Goal: Task Accomplishment & Management: Complete application form

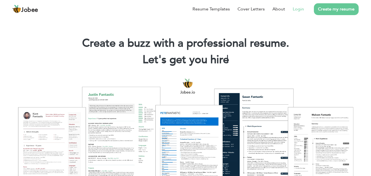
click at [300, 8] on link "Login" at bounding box center [298, 9] width 11 height 7
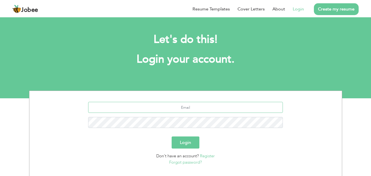
click at [185, 108] on input "text" at bounding box center [185, 107] width 195 height 11
type input "[EMAIL_ADDRESS][DOMAIN_NAME]"
click at [189, 145] on button "Login" at bounding box center [185, 142] width 28 height 12
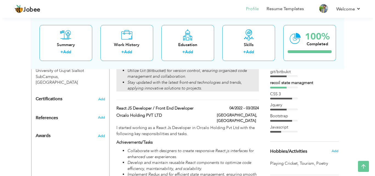
scroll to position [266, 0]
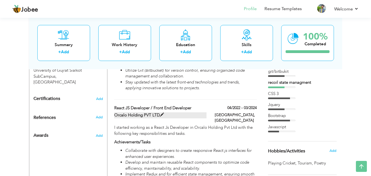
click at [160, 115] on span at bounding box center [162, 115] width 4 height 4
type input "React JS Developer / Front End Developer"
type input "Orcalo Holding PVT LTD"
type input "04/2022"
type input "03/2024"
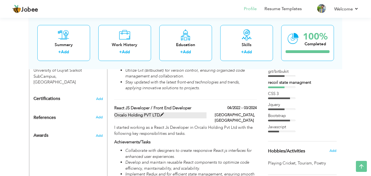
type input "[GEOGRAPHIC_DATA]"
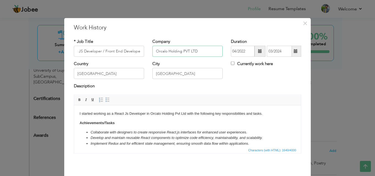
scroll to position [0, 0]
click at [200, 50] on input "Orcalo Holding PVT LTD" at bounding box center [187, 51] width 70 height 11
type input "O"
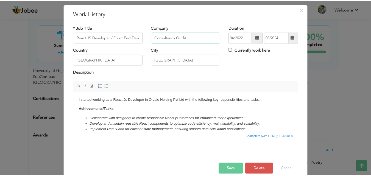
scroll to position [22, 0]
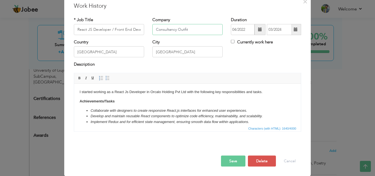
type input "Consultancy Outfit"
click at [231, 161] on button "Save" at bounding box center [233, 160] width 24 height 11
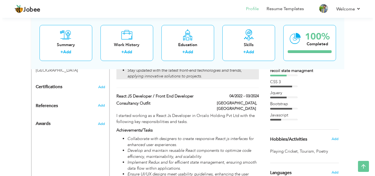
scroll to position [279, 0]
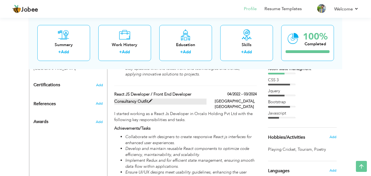
click at [137, 102] on label "Consultancy Outfit" at bounding box center [160, 102] width 92 height 6
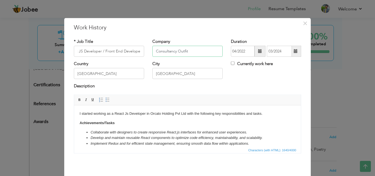
scroll to position [0, 0]
drag, startPoint x: 196, startPoint y: 54, endPoint x: 152, endPoint y: 51, distance: 44.2
click at [152, 51] on input "Consultancy Outfit" at bounding box center [187, 51] width 70 height 11
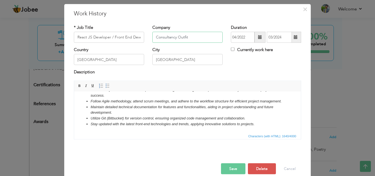
scroll to position [22, 0]
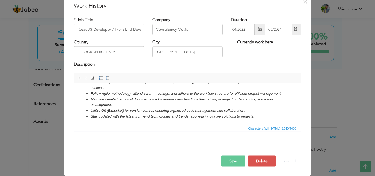
click at [226, 160] on button "Save" at bounding box center [233, 160] width 24 height 11
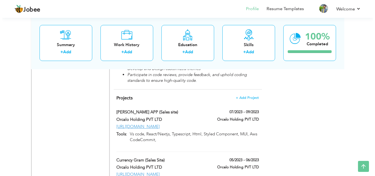
scroll to position [575, 0]
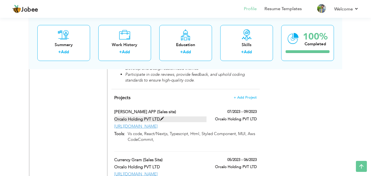
click at [123, 116] on label "Orcalo Holding PVT LTD" at bounding box center [160, 119] width 92 height 6
type input "[PERSON_NAME] APP (Sales site)"
type input "Orcalo Holding PVT LTD"
type input "07/2023"
type input "09/2023"
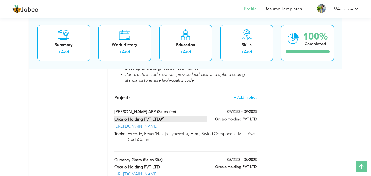
type input "[URL][DOMAIN_NAME]"
type input "Vs code, React/Nextjs, Typescript, Html, Styled Component, MUI, Aws CodeCommit,"
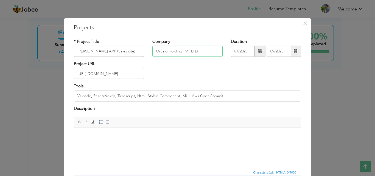
click at [206, 51] on input "Orcalo Holding PVT LTD" at bounding box center [187, 51] width 70 height 11
type input "O"
paste input "Consultancy Outfit"
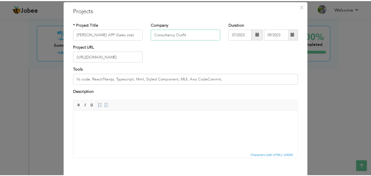
scroll to position [44, 0]
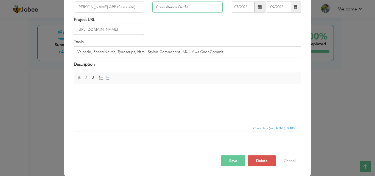
type input "Consultancy Outfit"
click at [232, 162] on button "Save" at bounding box center [233, 160] width 24 height 11
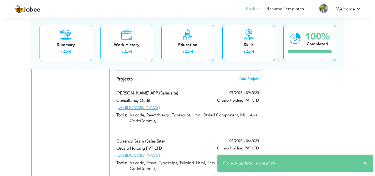
scroll to position [595, 0]
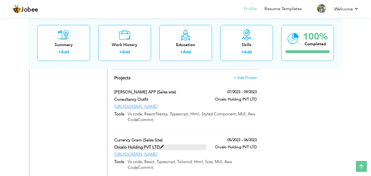
click at [160, 145] on span at bounding box center [162, 147] width 4 height 4
type input "Currency Gram (Sales Site)"
type input "Orcalo Holding PVT LTD"
type input "05/2023"
type input "06/2023"
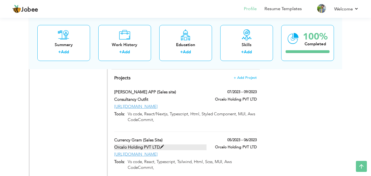
type input "[URL][DOMAIN_NAME]"
type input "Vs code, React, Typescript, Tsilwind, Html, Scss, MUI, Aws CodeCommit,"
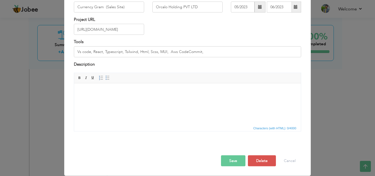
scroll to position [0, 0]
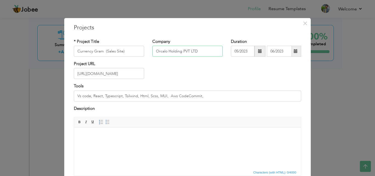
click at [196, 50] on input "Orcalo Holding PVT LTD" at bounding box center [187, 51] width 70 height 11
type input "O"
paste input "Consultancy Outfit"
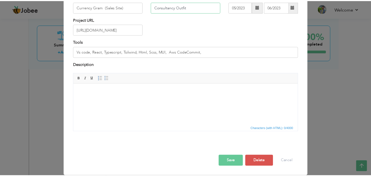
scroll to position [44, 0]
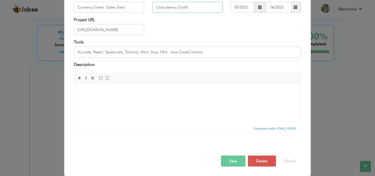
type input "Consultancy Outfit"
click at [225, 161] on button "Save" at bounding box center [233, 161] width 24 height 11
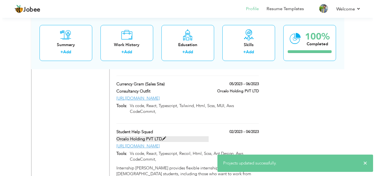
scroll to position [651, 0]
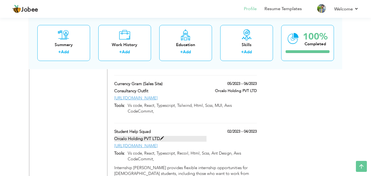
click at [161, 136] on span at bounding box center [162, 138] width 4 height 4
type input "Student Help Squad"
type input "Orcalo Holding PVT LTD"
type input "02/2023"
type input "04/2023"
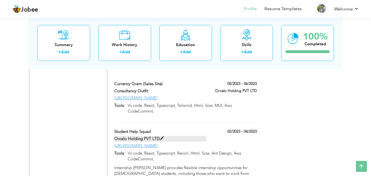
type input "[URL][DOMAIN_NAME]"
type input "Vs code, React, Typescript, Recoil, Html, Scss, Ant Design, Aws CodeCommit,"
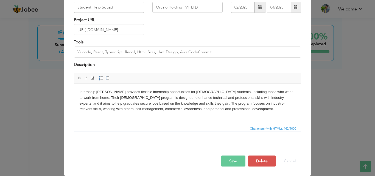
scroll to position [0, 0]
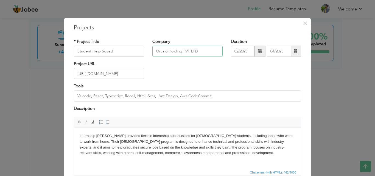
click at [196, 50] on input "Orcalo Holding PVT LTD" at bounding box center [187, 51] width 70 height 11
type input "O"
paste input "Consultancy Outfit"
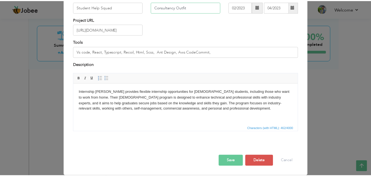
scroll to position [44, 0]
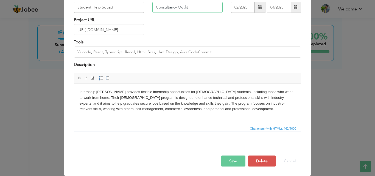
type input "Consultancy Outfit"
click at [227, 161] on button "Save" at bounding box center [233, 161] width 24 height 11
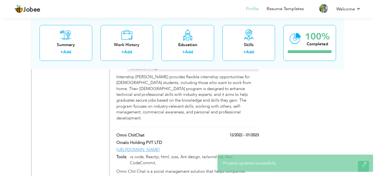
scroll to position [754, 0]
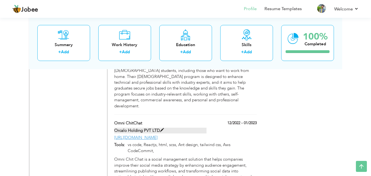
click at [161, 128] on span at bounding box center [162, 130] width 4 height 4
type input "Omni ChitChat"
type input "Orcalo Holding PVT LTD"
type input "12/2022"
type input "01/2023"
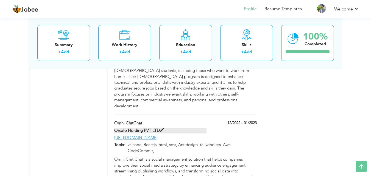
type input "[URL][DOMAIN_NAME]"
type input "vs code, Reactjs, html, scss, Ant design, tailwind css, Aws CodeCommit,"
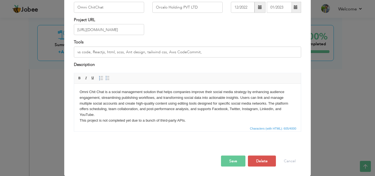
scroll to position [0, 0]
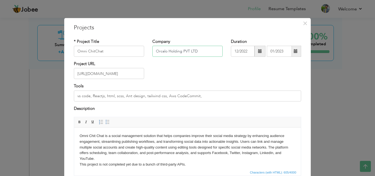
click at [198, 48] on input "Orcalo Holding PVT LTD" at bounding box center [187, 51] width 70 height 11
type input "O"
paste input "Consultancy Outfit"
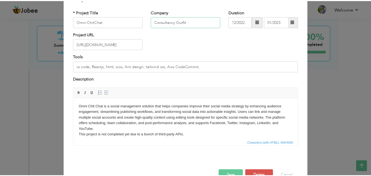
scroll to position [44, 0]
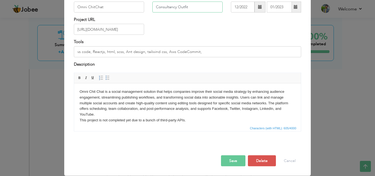
type input "Consultancy Outfit"
click at [230, 160] on button "Save" at bounding box center [233, 160] width 24 height 11
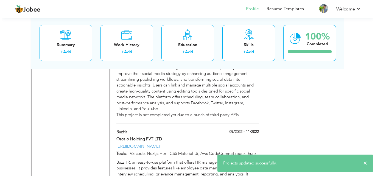
scroll to position [847, 0]
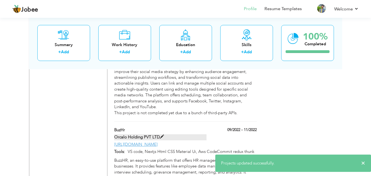
click at [160, 135] on span at bounding box center [162, 137] width 4 height 4
type input "BuzHr"
type input "Orcalo Holding PVT LTD"
type input "09/2022"
type input "11/2022"
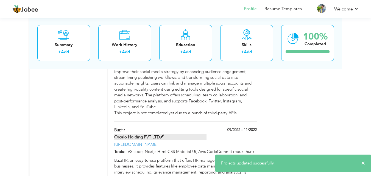
type input "[URL][DOMAIN_NAME]"
type input "VS code, Nextjs Html CSS Material Ui, Aws CodeCommit redux thunk"
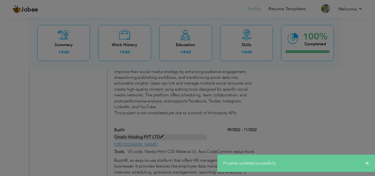
scroll to position [0, 0]
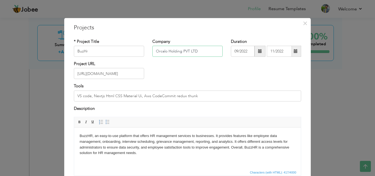
click at [201, 47] on input "Orcalo Holding PVT LTD" at bounding box center [187, 51] width 70 height 11
type input "O"
paste input "Consultancy Outfit"
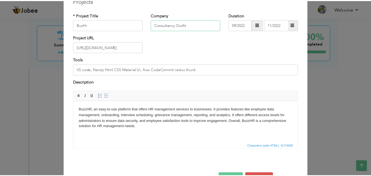
scroll to position [44, 0]
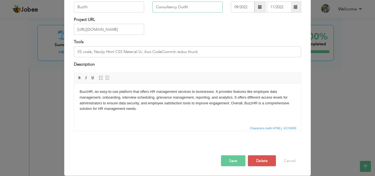
type input "Consultancy Outfit"
click at [223, 158] on button "Save" at bounding box center [233, 160] width 24 height 11
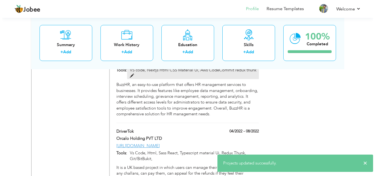
scroll to position [934, 0]
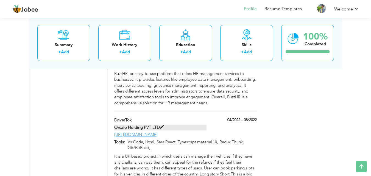
click at [158, 125] on label "Orcalo Holding PVT LTD" at bounding box center [160, 128] width 92 height 6
type input "DriverTok"
type input "Orcalo Holding PVT LTD"
type input "04/2022"
type input "08/2022"
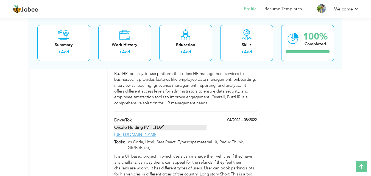
type input "[URL][DOMAIN_NAME]"
type input "Vs Code, Html, Sass React, Typescript material Ui, Redux Thunk, Git/BitBukit,"
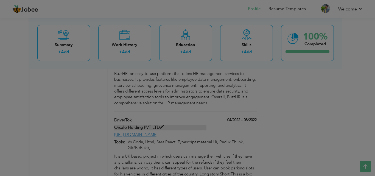
scroll to position [0, 0]
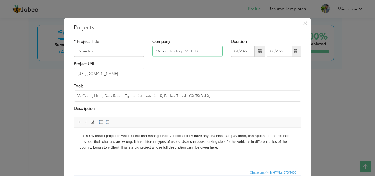
click at [202, 49] on input "Orcalo Holding PVT LTD" at bounding box center [187, 51] width 70 height 11
type input "O"
paste input "Consultancy Outfit"
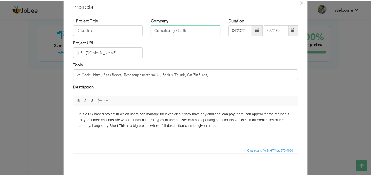
scroll to position [44, 0]
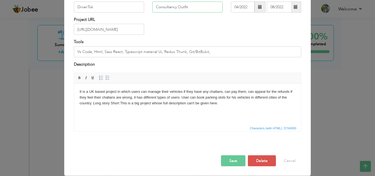
type input "Consultancy Outfit"
click at [231, 161] on button "Save" at bounding box center [233, 160] width 24 height 11
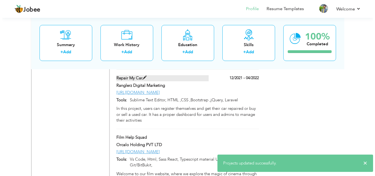
scroll to position [1054, 0]
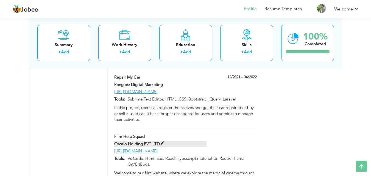
click at [161, 142] on span at bounding box center [162, 144] width 4 height 4
type input "Film Help Squad"
type input "Orcalo Holding PVT LTD"
type input "[URL][DOMAIN_NAME]"
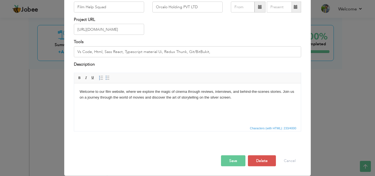
scroll to position [0, 0]
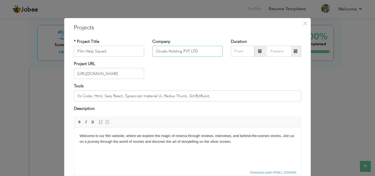
click at [203, 52] on input "Orcalo Holding PVT LTD" at bounding box center [187, 51] width 70 height 11
type input "O"
paste input "Consultancy Outfit"
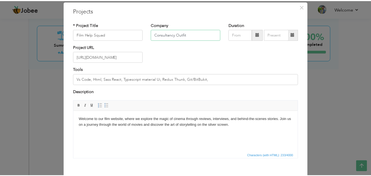
scroll to position [44, 0]
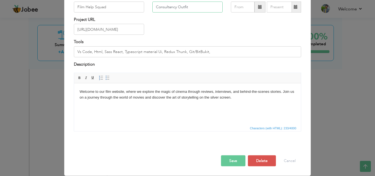
type input "Consultancy Outfit"
click at [225, 158] on button "Save" at bounding box center [233, 160] width 24 height 11
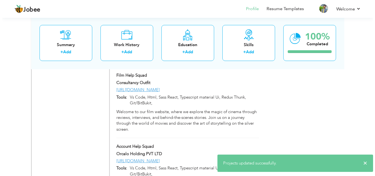
scroll to position [1115, 0]
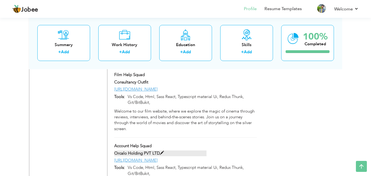
click at [162, 151] on span at bounding box center [162, 153] width 4 height 4
type input "Account Help Squad"
type input "Orcalo Holding PVT LTD"
type input "[URL][DOMAIN_NAME]"
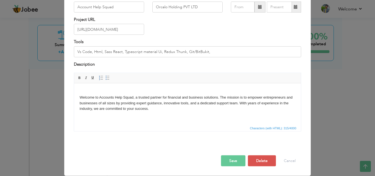
scroll to position [0, 0]
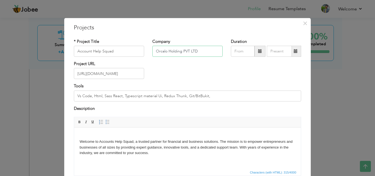
click at [201, 51] on input "Orcalo Holding PVT LTD" at bounding box center [187, 51] width 70 height 11
type input "O"
paste input "Consultancy Outfit"
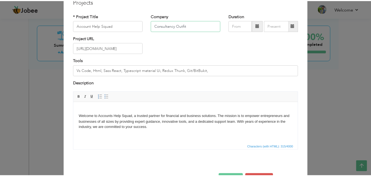
scroll to position [44, 0]
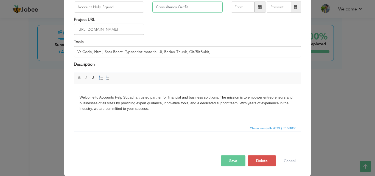
type input "Consultancy Outfit"
click at [226, 160] on button "Save" at bounding box center [233, 160] width 24 height 11
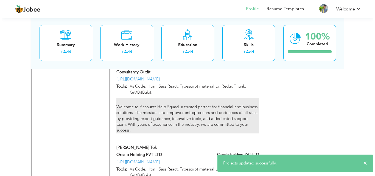
scroll to position [1197, 0]
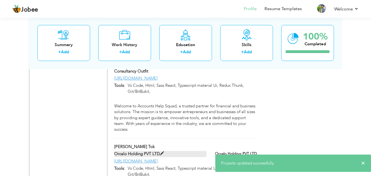
click at [161, 151] on span at bounding box center [162, 153] width 4 height 4
type input "[PERSON_NAME] Tok"
type input "Orcalo Holding PVT LTD"
type input "[URL][DOMAIN_NAME]"
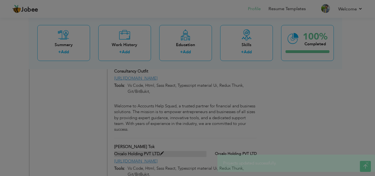
scroll to position [0, 0]
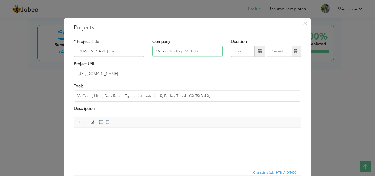
click at [199, 50] on input "Orcalo Holding PVT LTD" at bounding box center [187, 51] width 70 height 11
type input "O"
paste input "Consultancy Outfit"
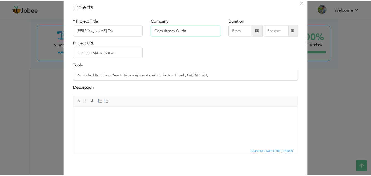
scroll to position [44, 0]
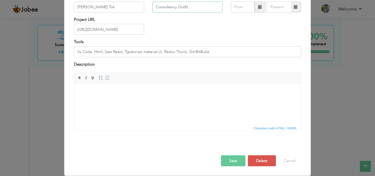
type input "Consultancy Outfit"
click at [225, 156] on button "Save" at bounding box center [233, 160] width 24 height 11
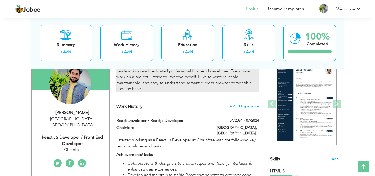
scroll to position [55, 0]
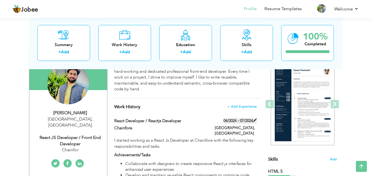
click at [246, 120] on label "04/2024 - 07/2024" at bounding box center [239, 120] width 33 height 5
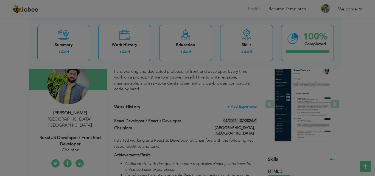
scroll to position [0, 0]
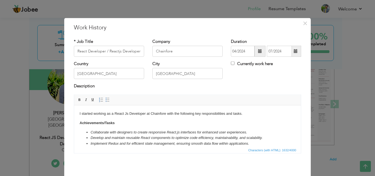
click at [294, 51] on span at bounding box center [296, 51] width 4 height 4
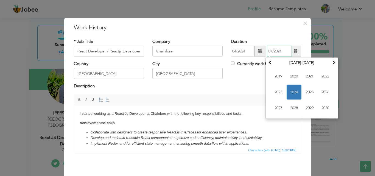
click at [268, 52] on input "07/2024" at bounding box center [279, 51] width 25 height 11
click at [295, 91] on span "2024" at bounding box center [293, 92] width 15 height 15
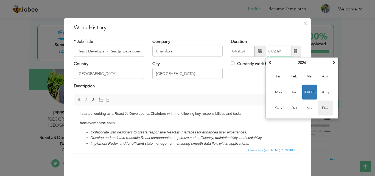
click at [323, 109] on span "Dec" at bounding box center [325, 108] width 15 height 15
type input "12/2024"
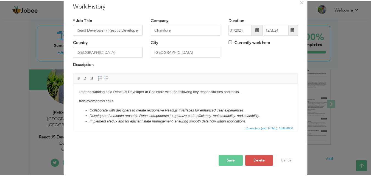
scroll to position [21, 0]
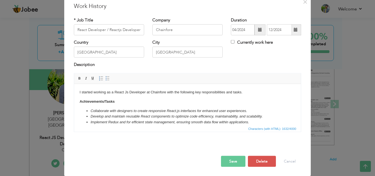
click at [230, 159] on button "Save" at bounding box center [233, 161] width 24 height 11
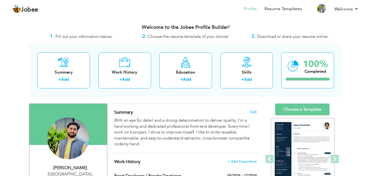
scroll to position [29, 0]
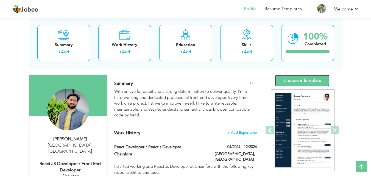
click at [299, 78] on link "Choose a Template" at bounding box center [302, 81] width 54 height 12
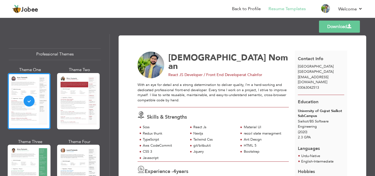
click at [295, 114] on div "University of Gujrat Sialkot SubCampus Sialkot / BS Software Engineering (2020)…" at bounding box center [321, 124] width 52 height 32
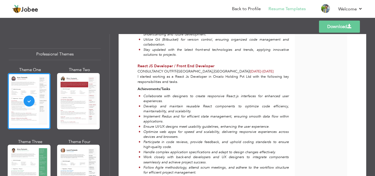
scroll to position [269, 0]
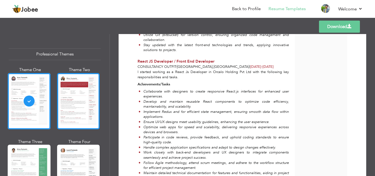
click at [67, 106] on div at bounding box center [78, 101] width 43 height 56
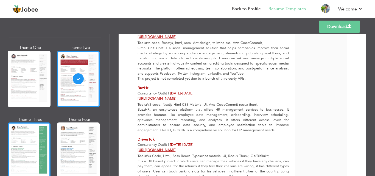
scroll to position [23, 0]
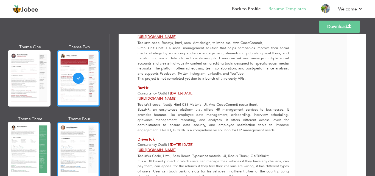
click at [77, 146] on div at bounding box center [78, 150] width 43 height 56
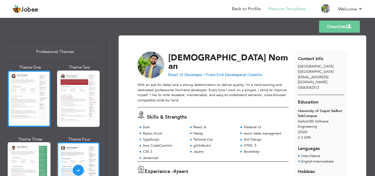
scroll to position [0, 0]
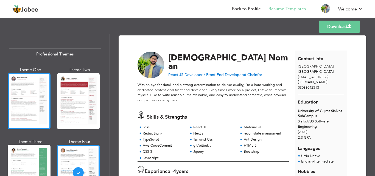
click at [16, 95] on div at bounding box center [29, 101] width 43 height 56
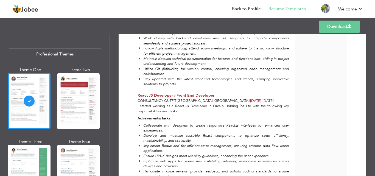
scroll to position [235, 0]
click at [342, 27] on link "Download" at bounding box center [339, 27] width 41 height 12
